Goal: Task Accomplishment & Management: Manage account settings

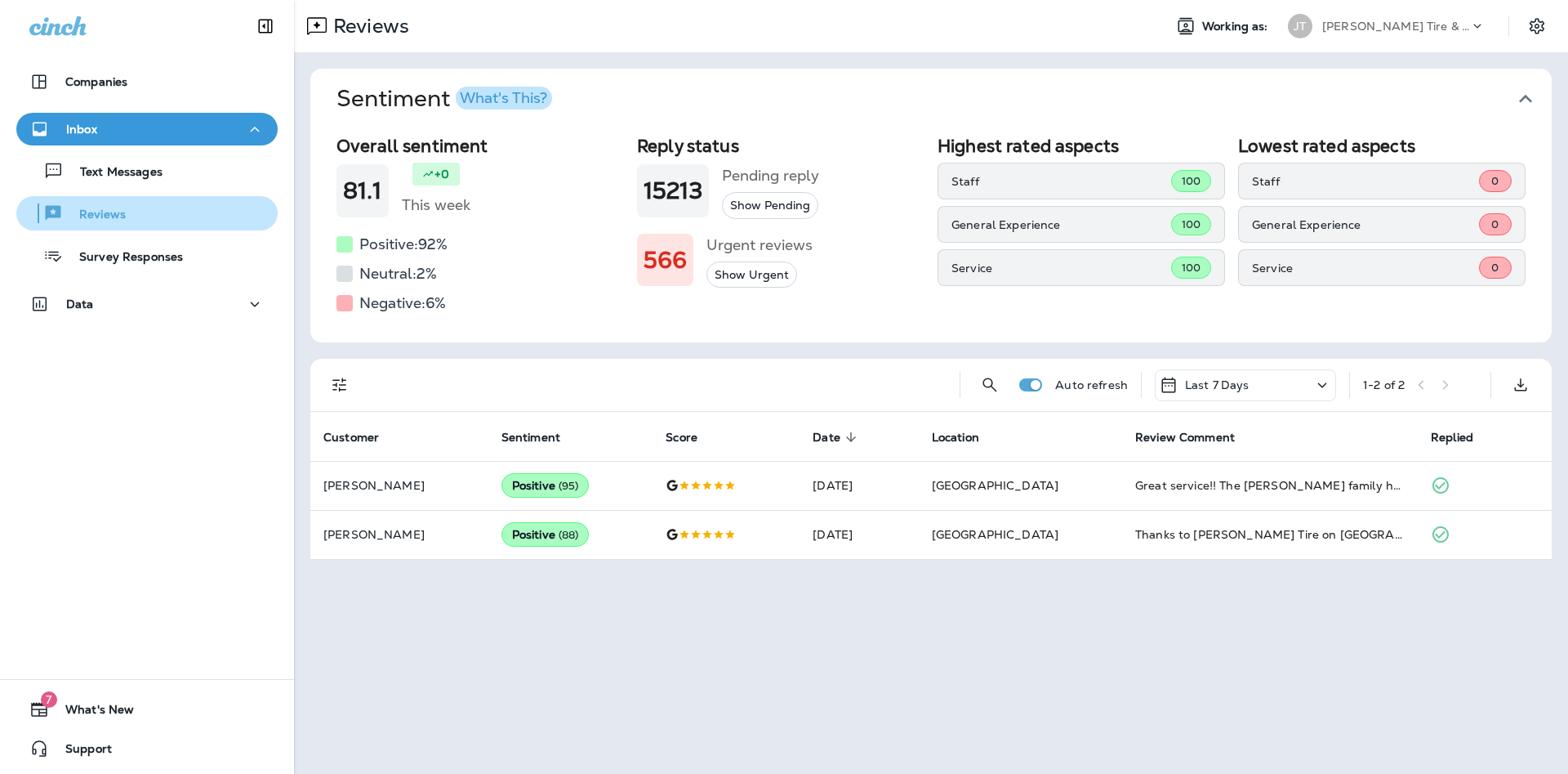
click at [131, 222] on div "Reviews" at bounding box center [146, 214] width 248 height 25
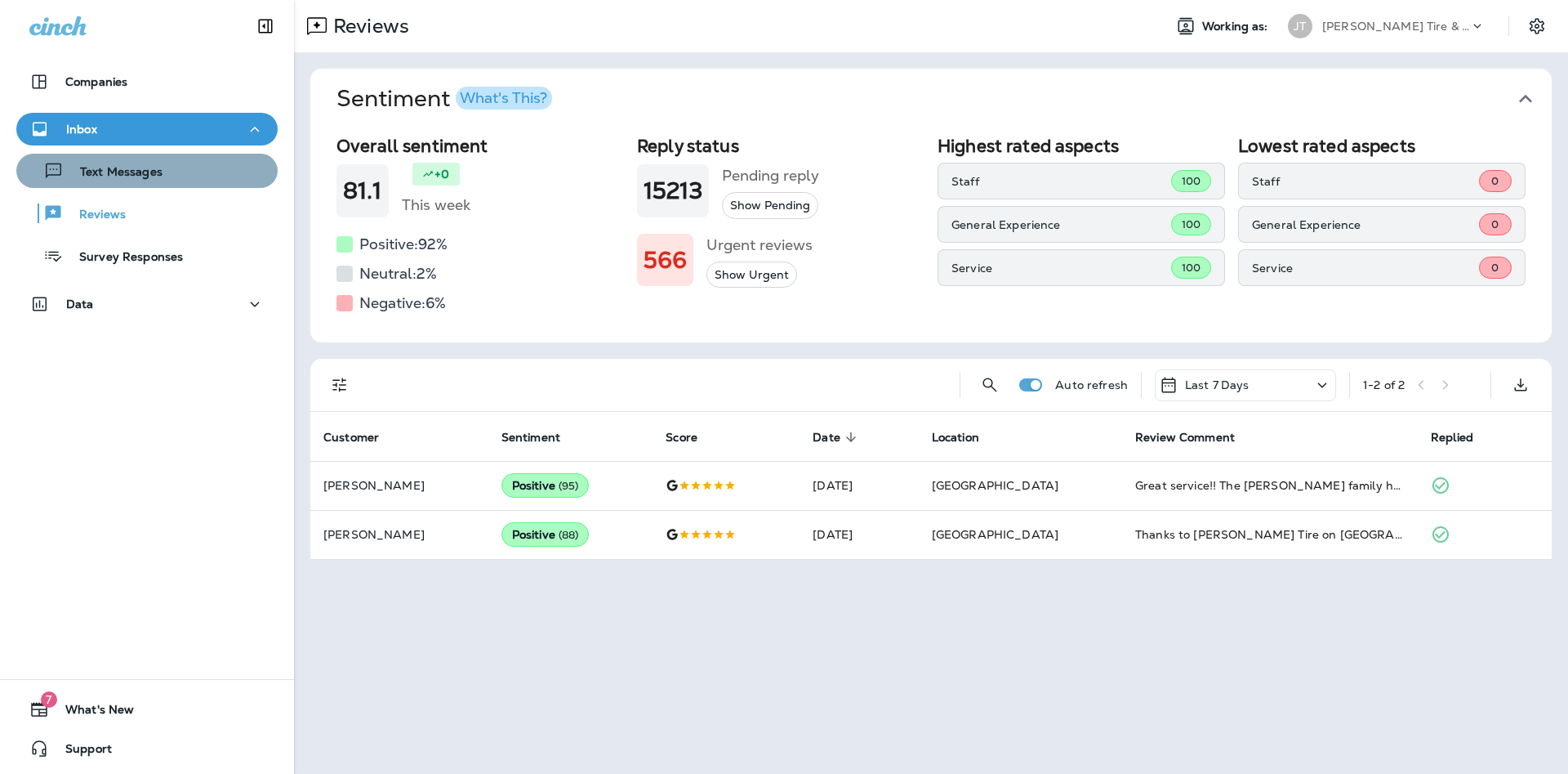
click at [149, 181] on div "Text Messages" at bounding box center [93, 171] width 140 height 25
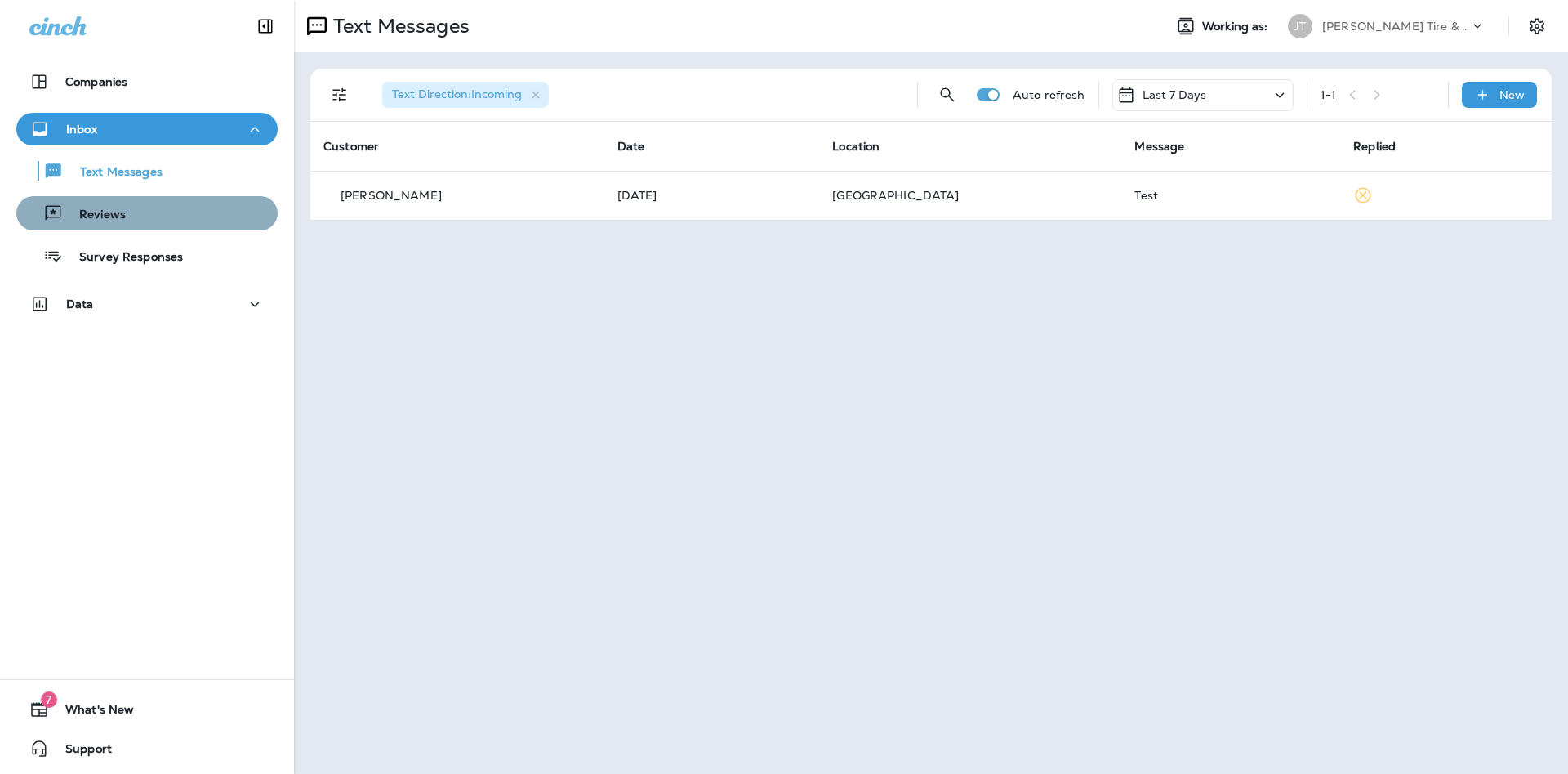
click at [102, 220] on p "Reviews" at bounding box center [94, 215] width 63 height 15
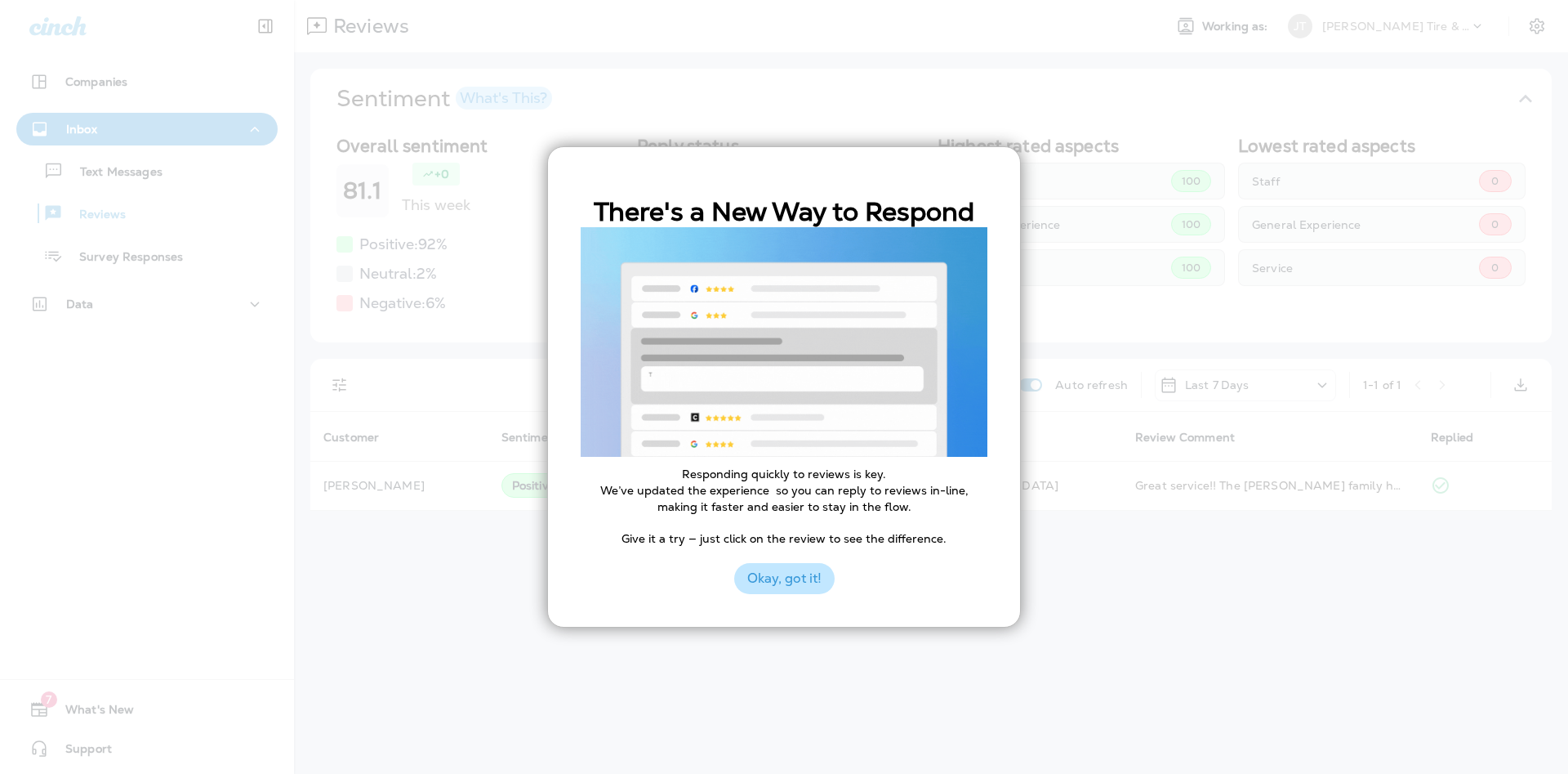
click at [782, 577] on button "Okay, got it!" at bounding box center [784, 578] width 100 height 31
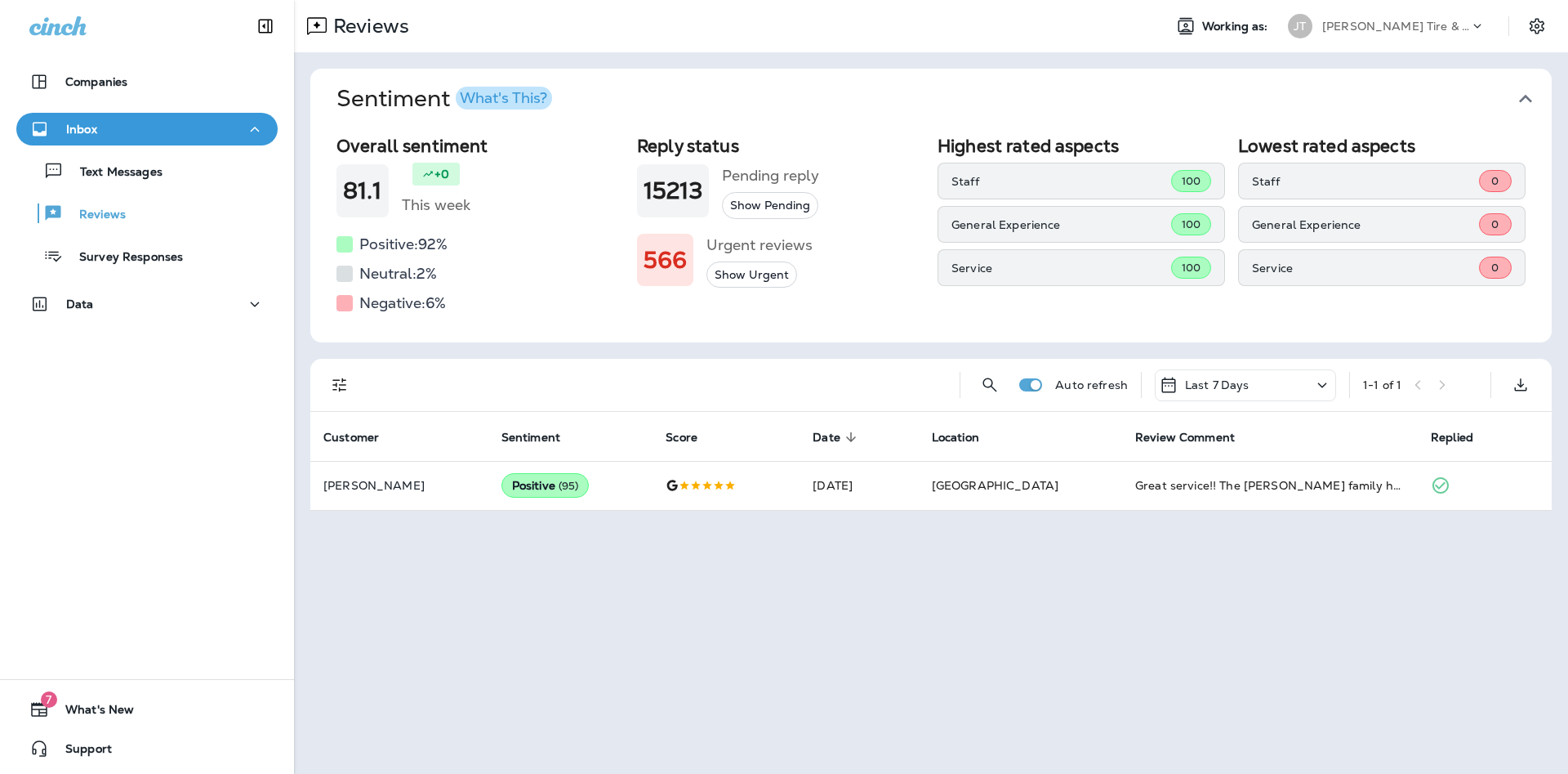
click at [677, 271] on h1 "566" at bounding box center [665, 260] width 43 height 27
click at [752, 277] on button "Show Urgent" at bounding box center [752, 275] width 91 height 27
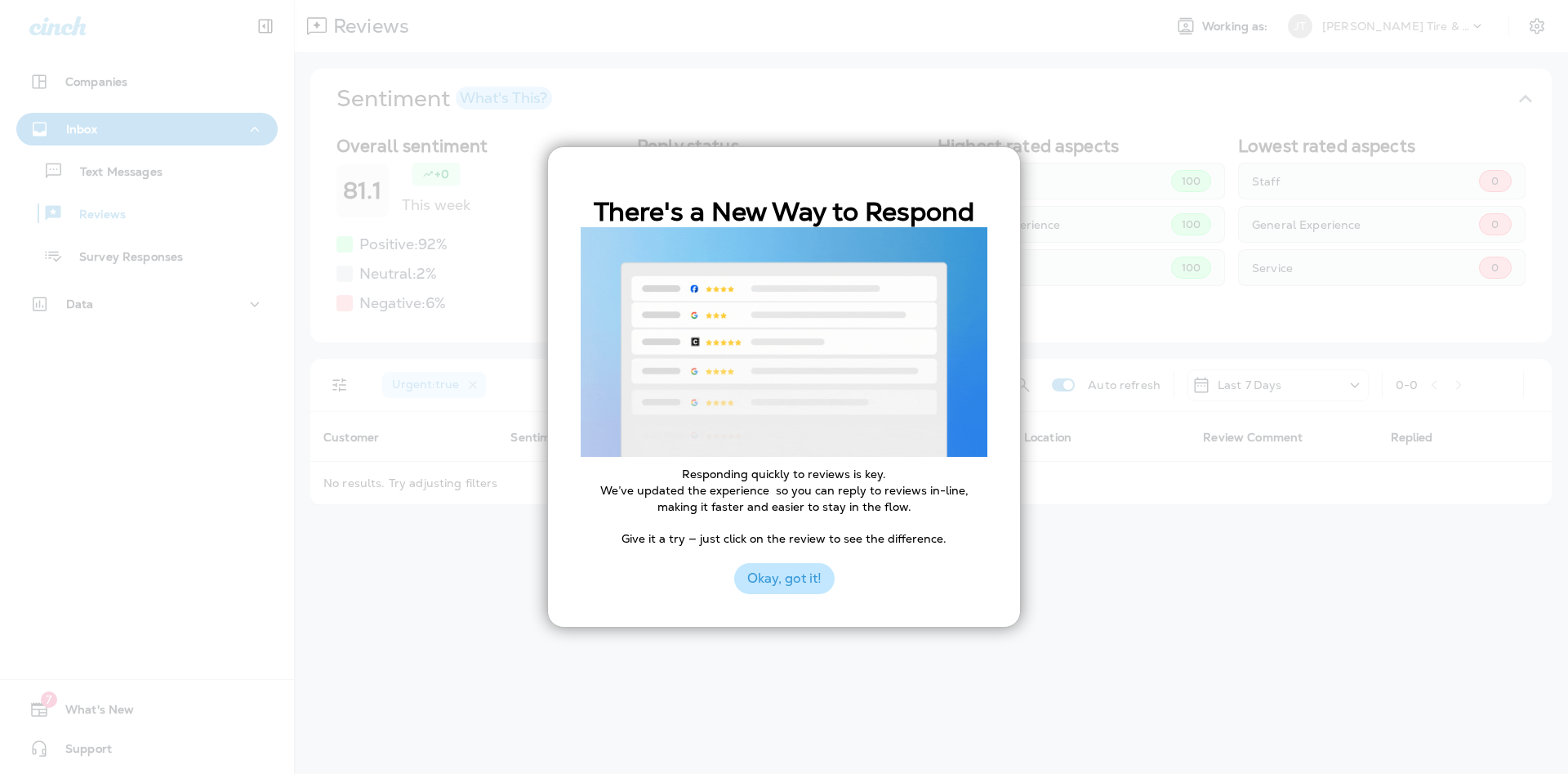
click at [807, 584] on button "Okay, got it!" at bounding box center [784, 578] width 100 height 31
